Goal: Information Seeking & Learning: Learn about a topic

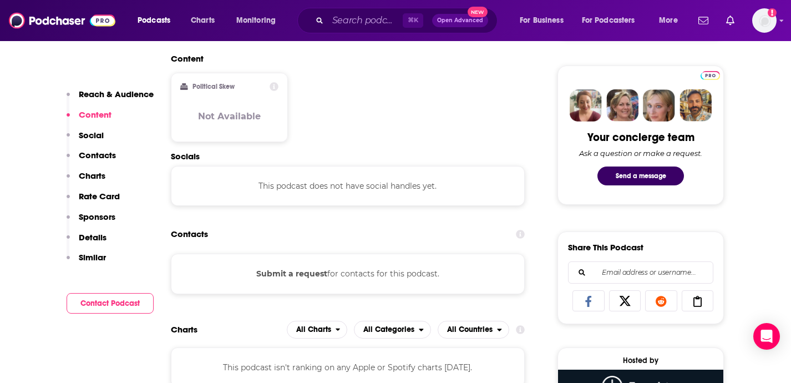
scroll to position [104, 0]
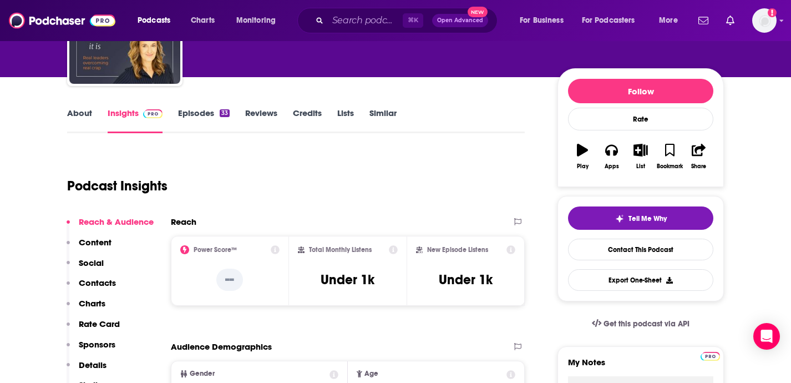
click at [201, 112] on link "Episodes 33" at bounding box center [204, 121] width 52 height 26
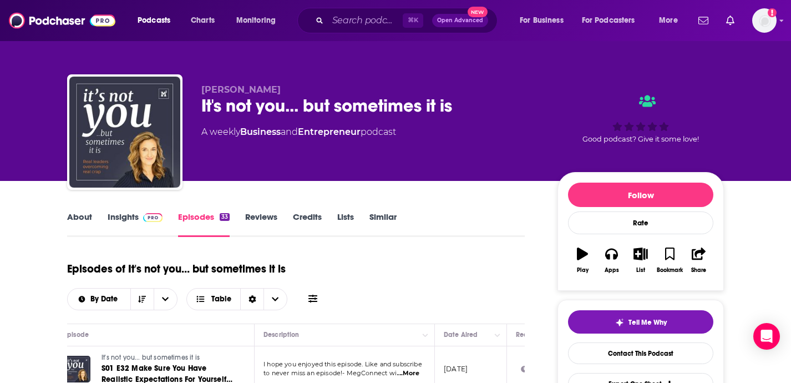
click at [148, 216] on img at bounding box center [152, 217] width 19 height 9
